Goal: Information Seeking & Learning: Learn about a topic

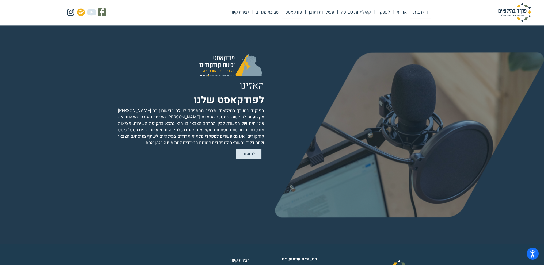
scroll to position [1019, 0]
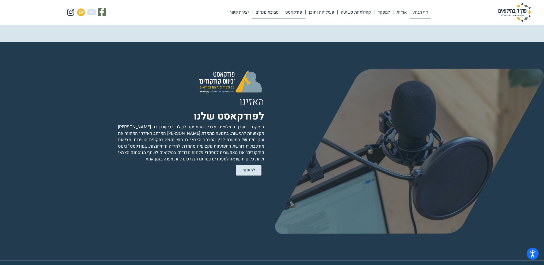
click at [272, 15] on link "סביבת מנחים" at bounding box center [266, 12] width 29 height 12
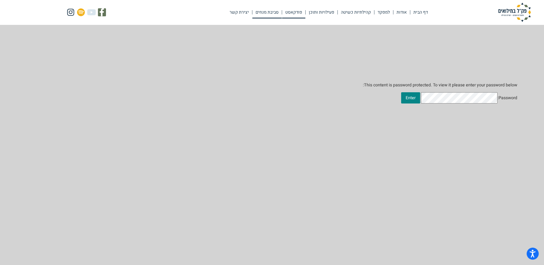
click at [294, 11] on link "פודקאסט" at bounding box center [293, 12] width 23 height 12
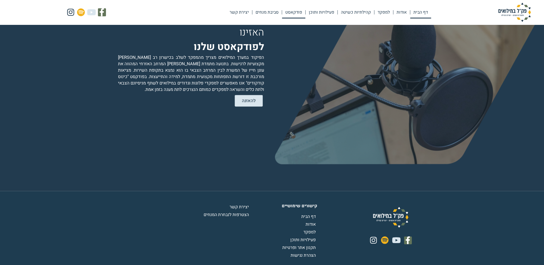
scroll to position [1099, 0]
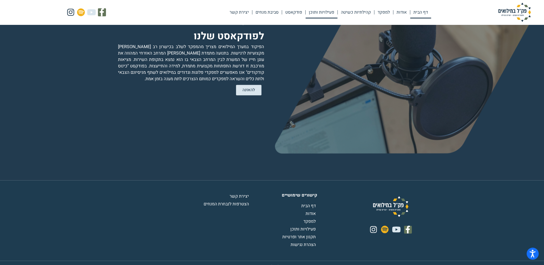
click at [322, 12] on link "פעילויות ותוכן" at bounding box center [321, 12] width 32 height 12
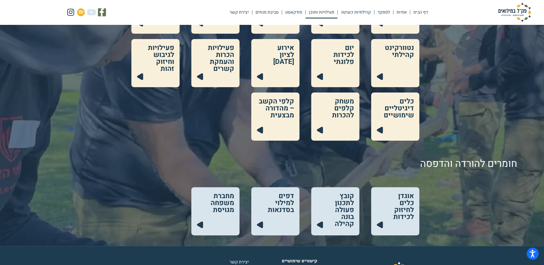
scroll to position [187, 0]
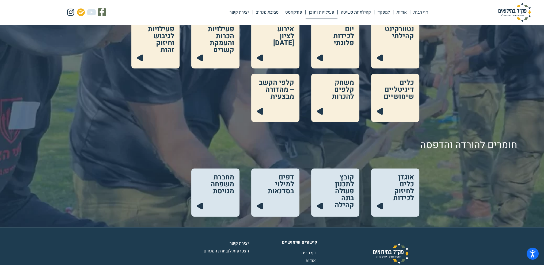
click at [209, 196] on link at bounding box center [215, 193] width 48 height 48
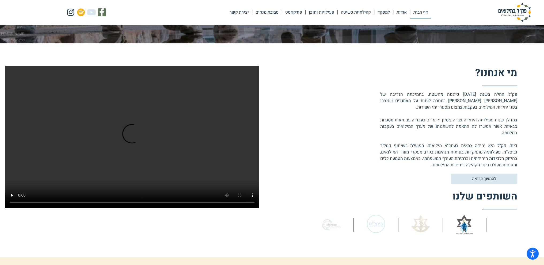
scroll to position [214, 0]
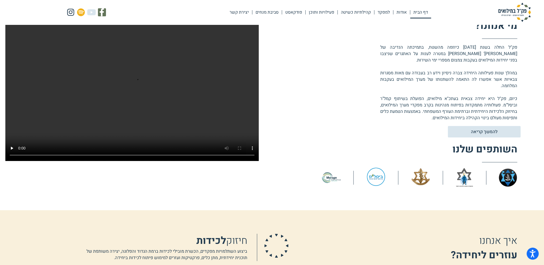
click at [483, 132] on span "להמשך קריאה" at bounding box center [483, 131] width 27 height 5
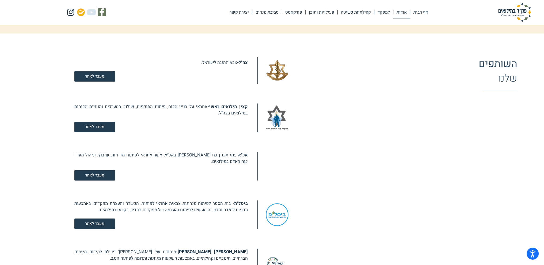
scroll to position [345, 0]
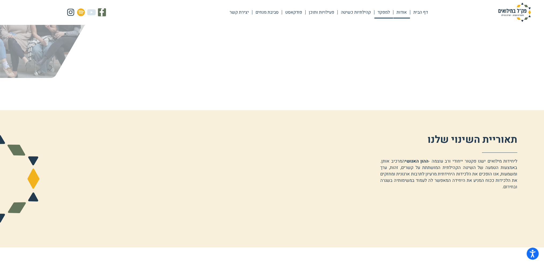
click at [384, 10] on link "למפקד" at bounding box center [383, 12] width 19 height 12
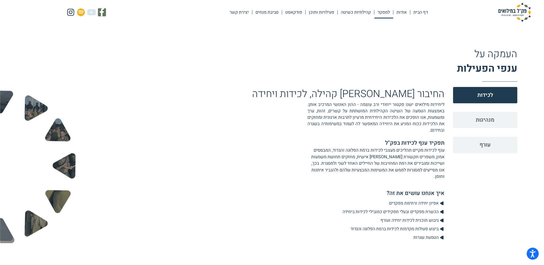
scroll to position [399, 0]
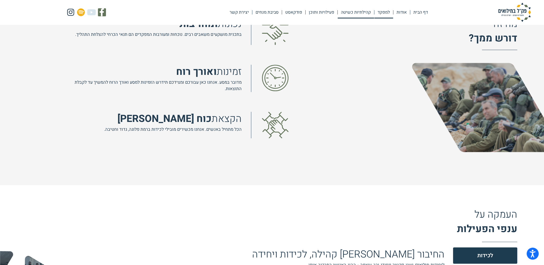
click at [364, 11] on link "קהילתיות כשיטה" at bounding box center [356, 12] width 36 height 12
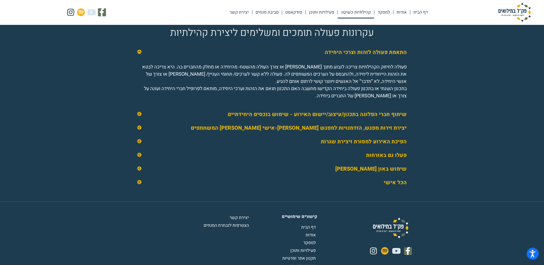
scroll to position [802, 0]
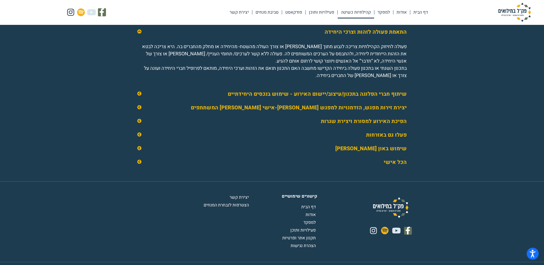
click at [139, 164] on icon at bounding box center [139, 162] width 4 height 4
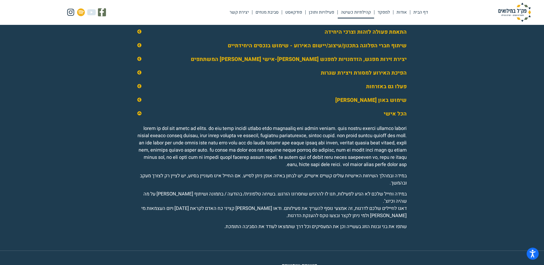
click at [139, 102] on icon at bounding box center [139, 100] width 4 height 4
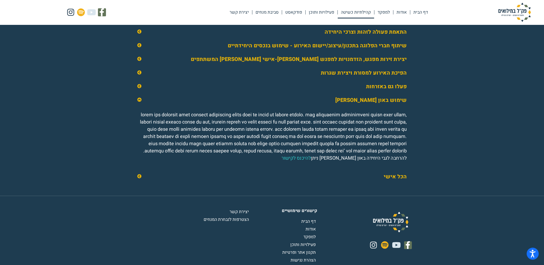
click at [137, 102] on icon at bounding box center [139, 100] width 4 height 4
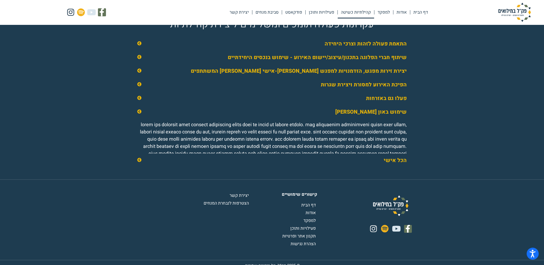
scroll to position [769, 0]
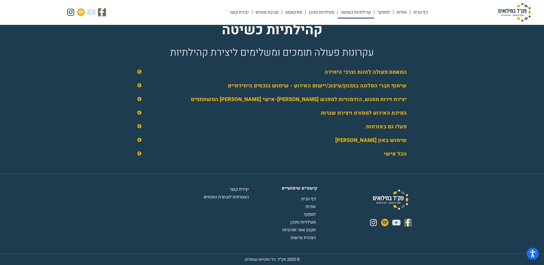
click at [137, 126] on icon at bounding box center [139, 126] width 4 height 4
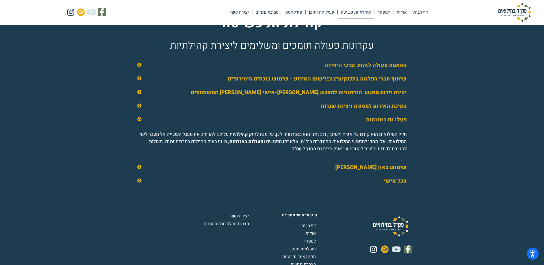
click at [138, 108] on icon at bounding box center [139, 106] width 4 height 4
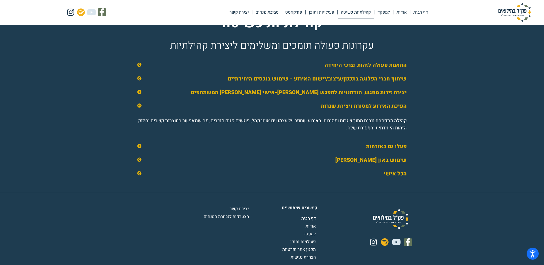
click at [138, 108] on icon at bounding box center [139, 106] width 4 height 4
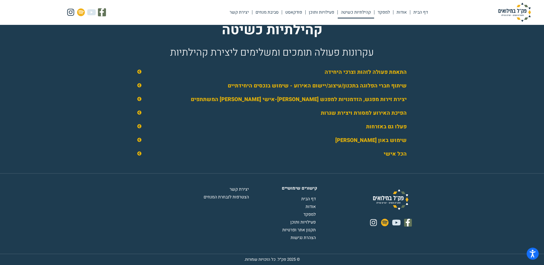
click at [137, 98] on div "יצירת זירות מפגש, הזדמנויות למפגש בין-אישי בין המשתתפים" at bounding box center [272, 99] width 280 height 13
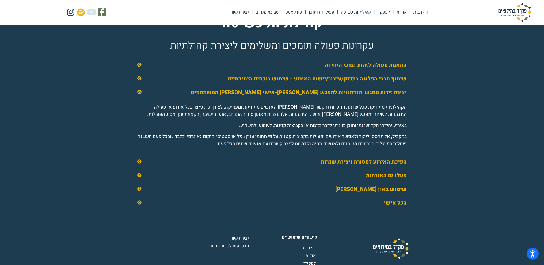
click at [137, 98] on div "יצירת זירות מפגש, הזדמנויות למפגש בין-אישי בין המשתתפים" at bounding box center [272, 92] width 280 height 13
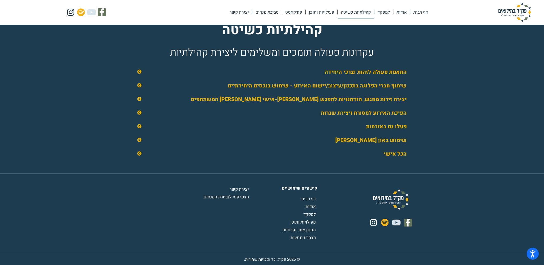
click at [138, 87] on icon at bounding box center [139, 85] width 4 height 4
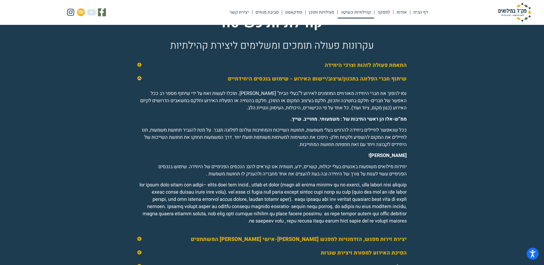
click at [138, 81] on icon at bounding box center [139, 78] width 4 height 4
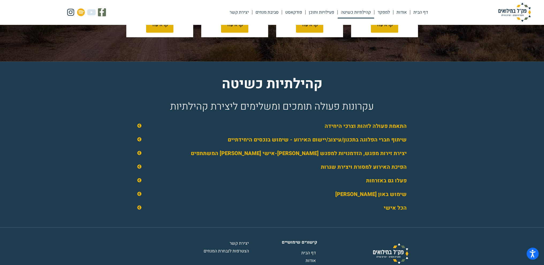
scroll to position [662, 0]
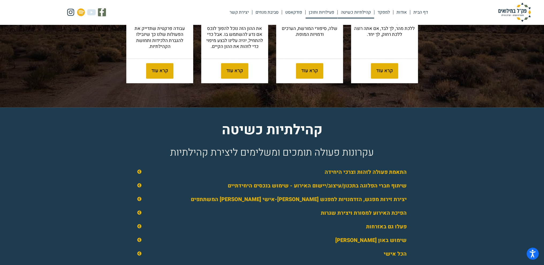
click at [321, 12] on link "פעילויות ותוכן" at bounding box center [321, 12] width 32 height 12
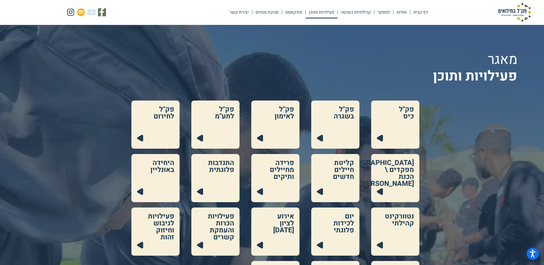
click at [321, 186] on link at bounding box center [335, 178] width 48 height 48
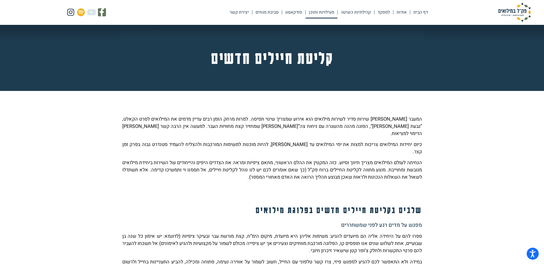
click at [325, 12] on link "פעילויות ותוכן" at bounding box center [321, 12] width 32 height 12
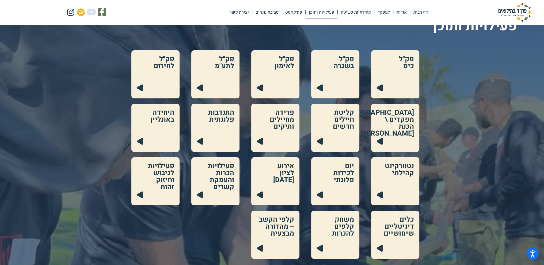
scroll to position [53, 0]
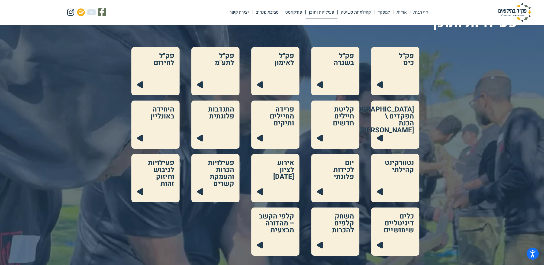
click at [221, 177] on link at bounding box center [215, 178] width 48 height 48
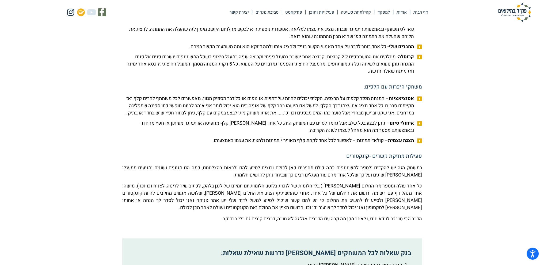
scroll to position [526, 0]
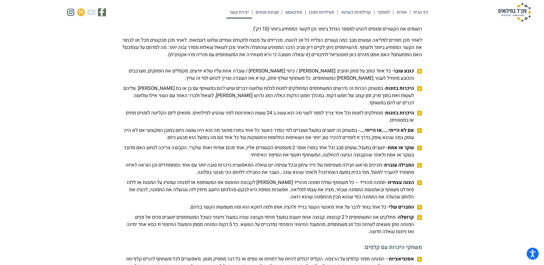
click at [244, 11] on link "יצירת קשר" at bounding box center [239, 12] width 26 height 12
